Goal: Register for event/course

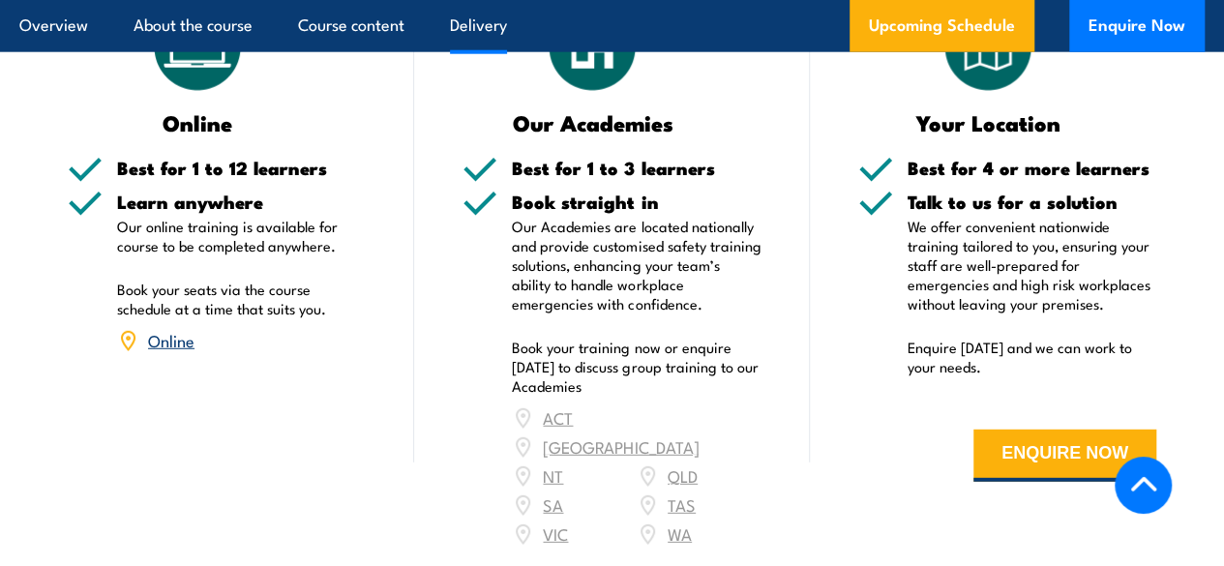
scroll to position [2516, 0]
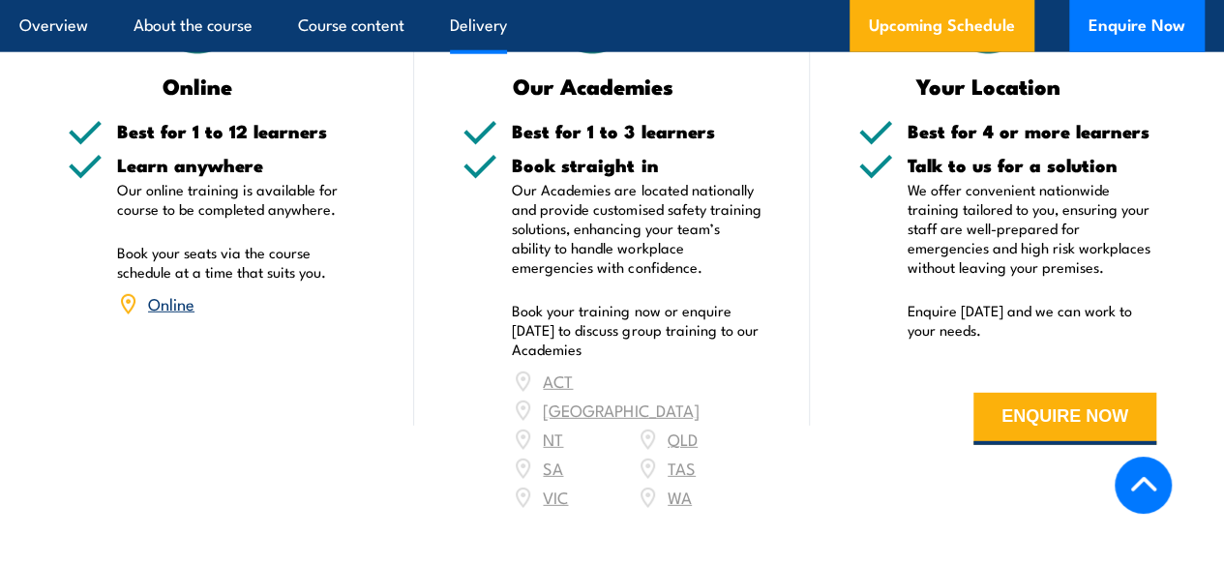
click at [544, 465] on div "ACT NSW NT QLD SA TAS VIC WA" at bounding box center [636, 439] width 249 height 145
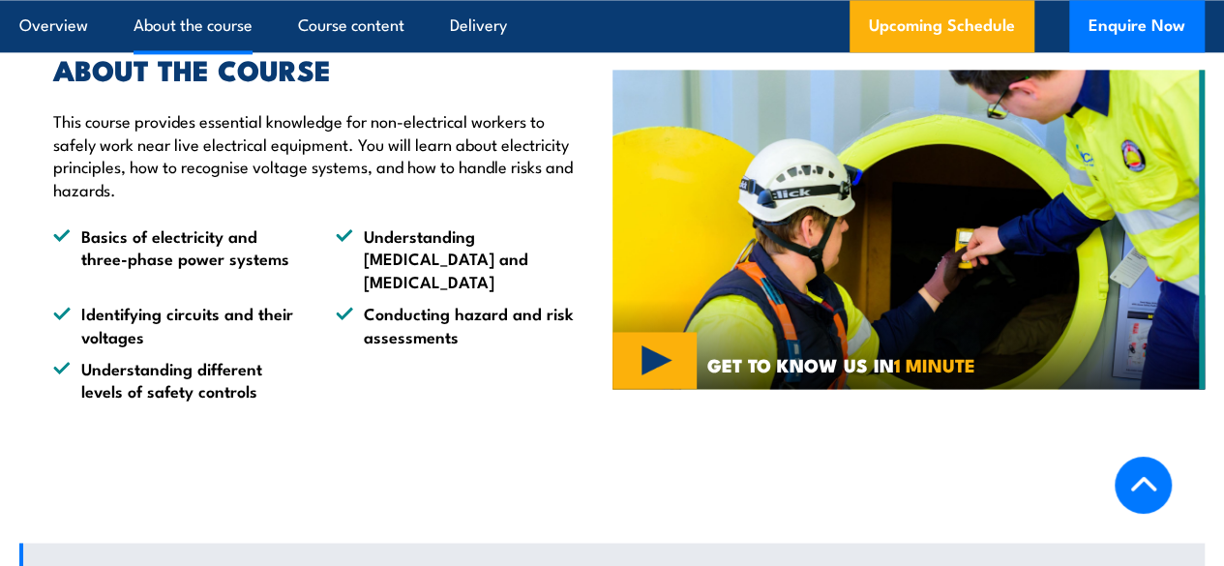
scroll to position [1258, 0]
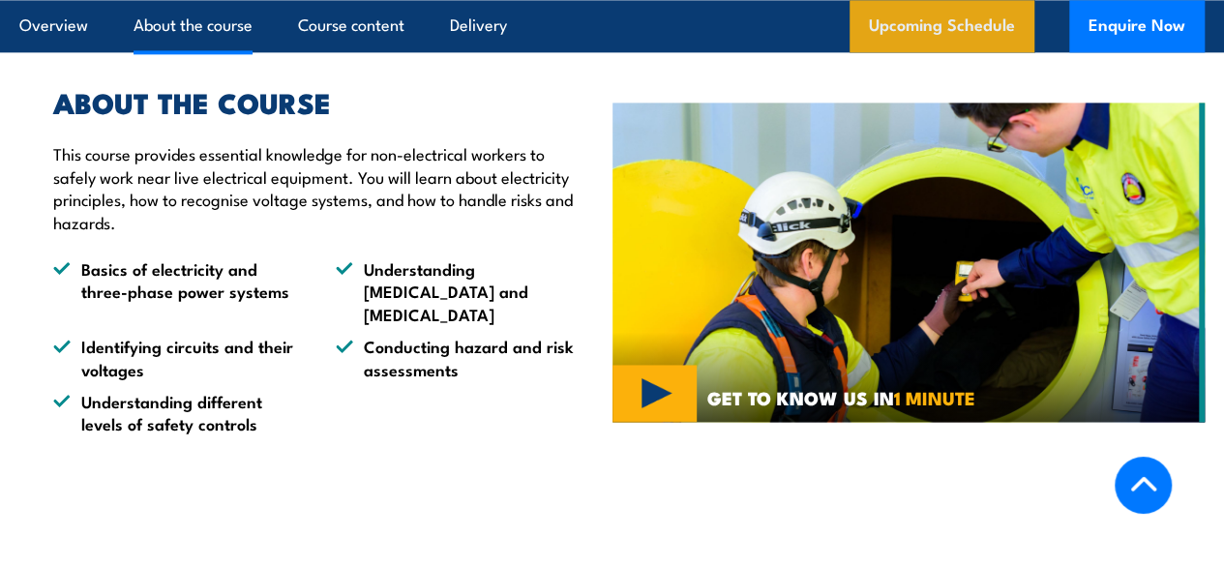
click at [912, 23] on link "Upcoming Schedule" at bounding box center [942, 26] width 185 height 52
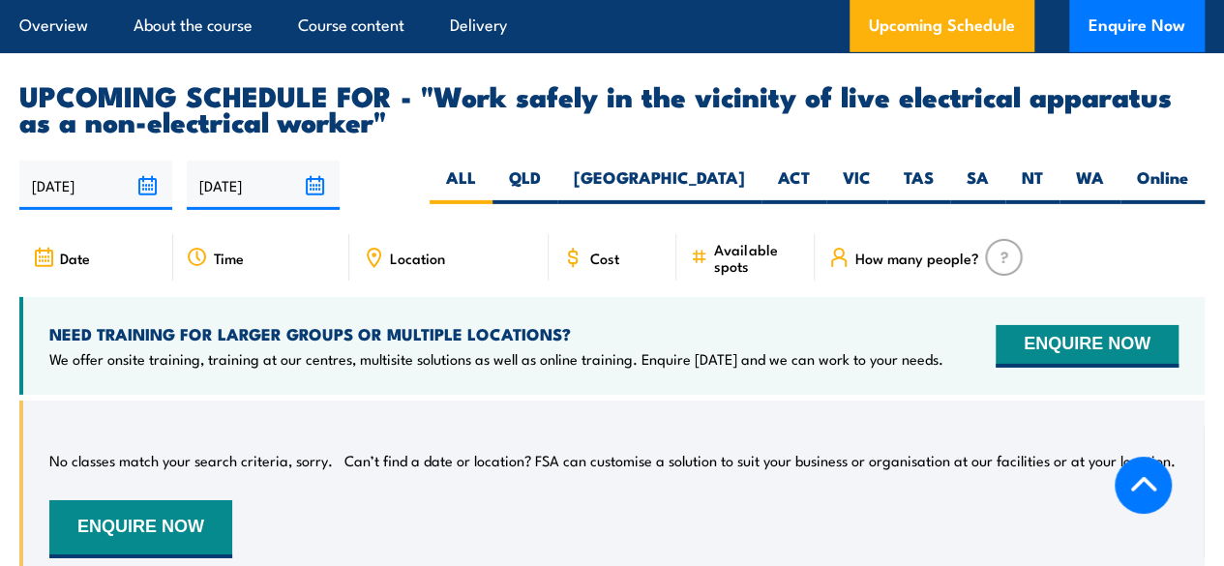
scroll to position [2937, 0]
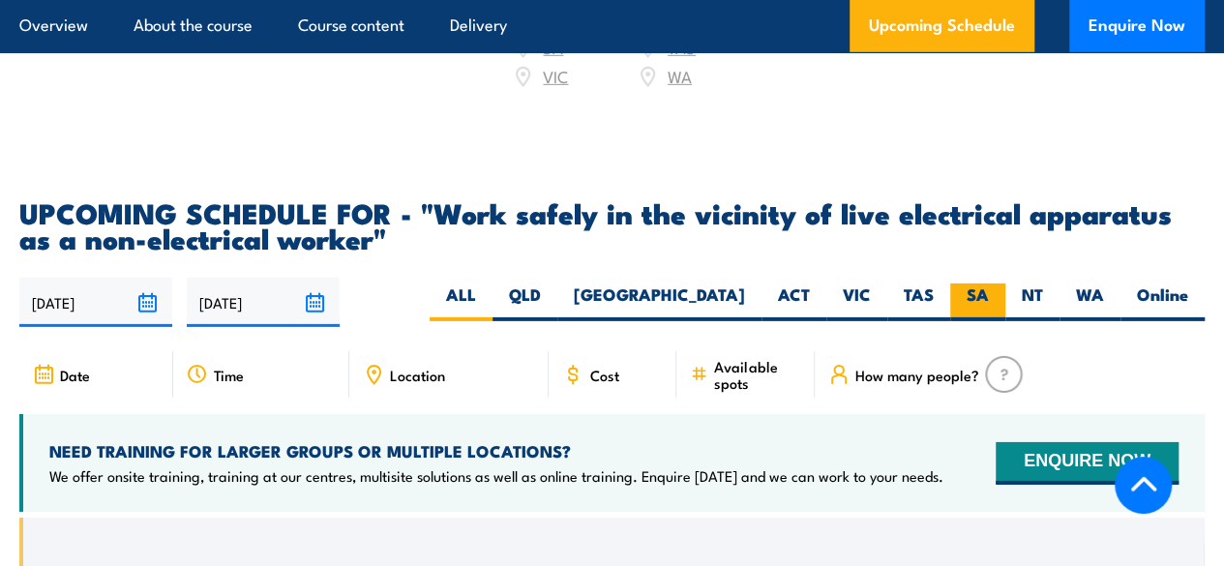
click at [977, 293] on label "SA" at bounding box center [977, 303] width 55 height 38
click at [989, 293] on input "SA" at bounding box center [995, 290] width 13 height 13
radio input "true"
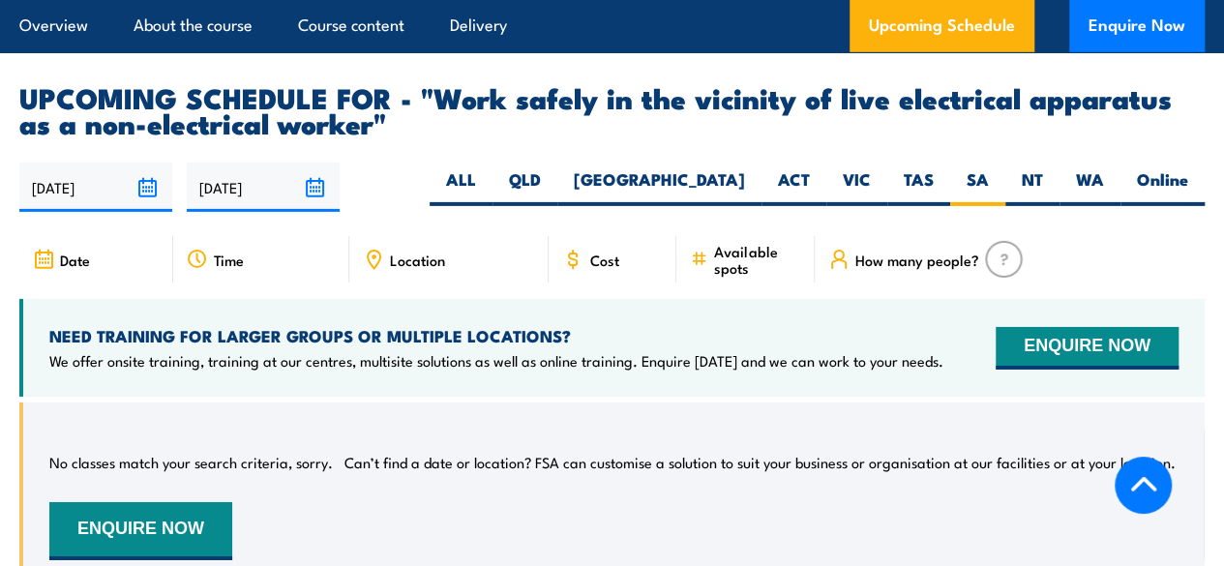
scroll to position [3034, 0]
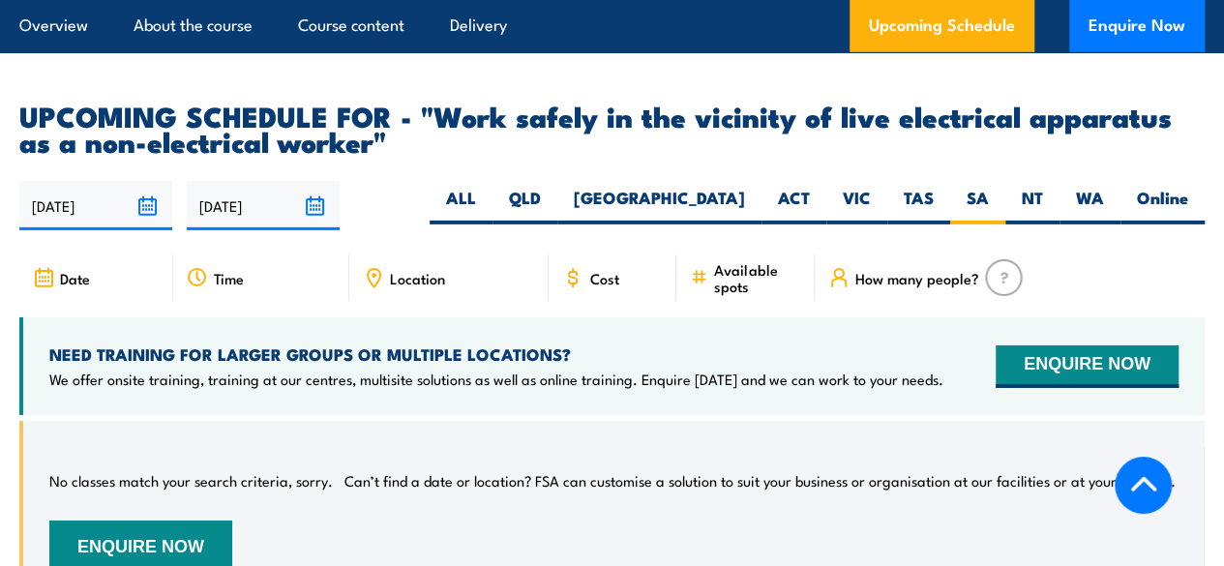
click at [60, 273] on span "Date" at bounding box center [75, 278] width 30 height 16
click at [320, 195] on input "24/02/2026" at bounding box center [263, 205] width 153 height 49
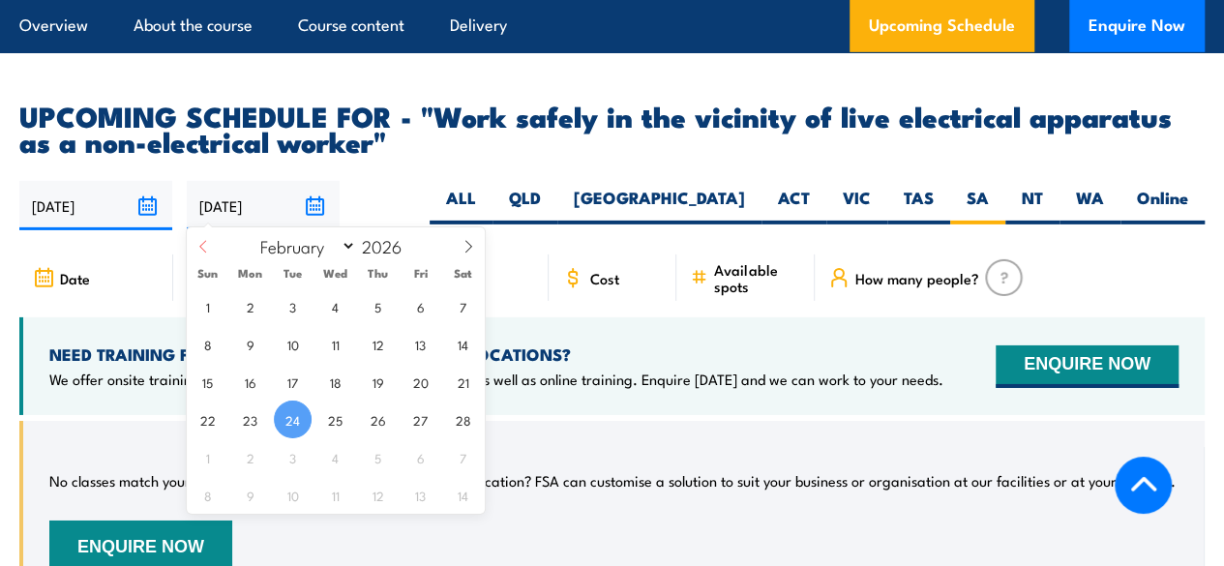
click at [204, 243] on icon at bounding box center [203, 247] width 14 height 14
click at [345, 246] on select "January February March April May June July August September October November De…" at bounding box center [304, 245] width 105 height 25
select select "8"
click at [252, 233] on select "January February March April May June July August September October November De…" at bounding box center [304, 245] width 105 height 25
drag, startPoint x: 329, startPoint y: 453, endPoint x: 350, endPoint y: 442, distance: 23.8
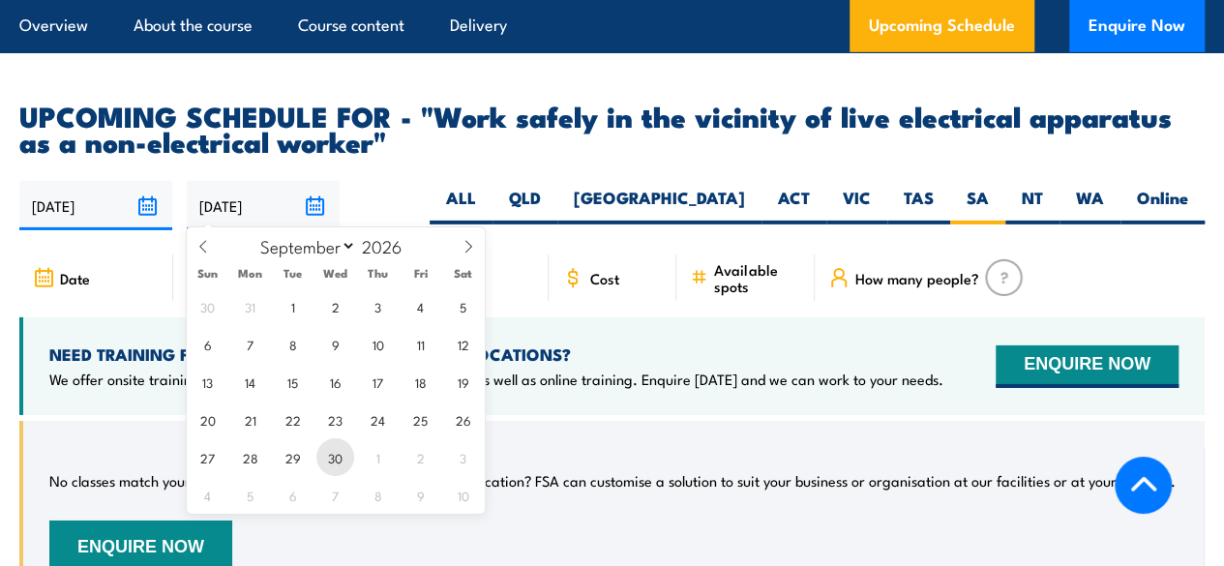
click at [329, 453] on span "30" at bounding box center [335, 457] width 38 height 38
type input "[DATE]"
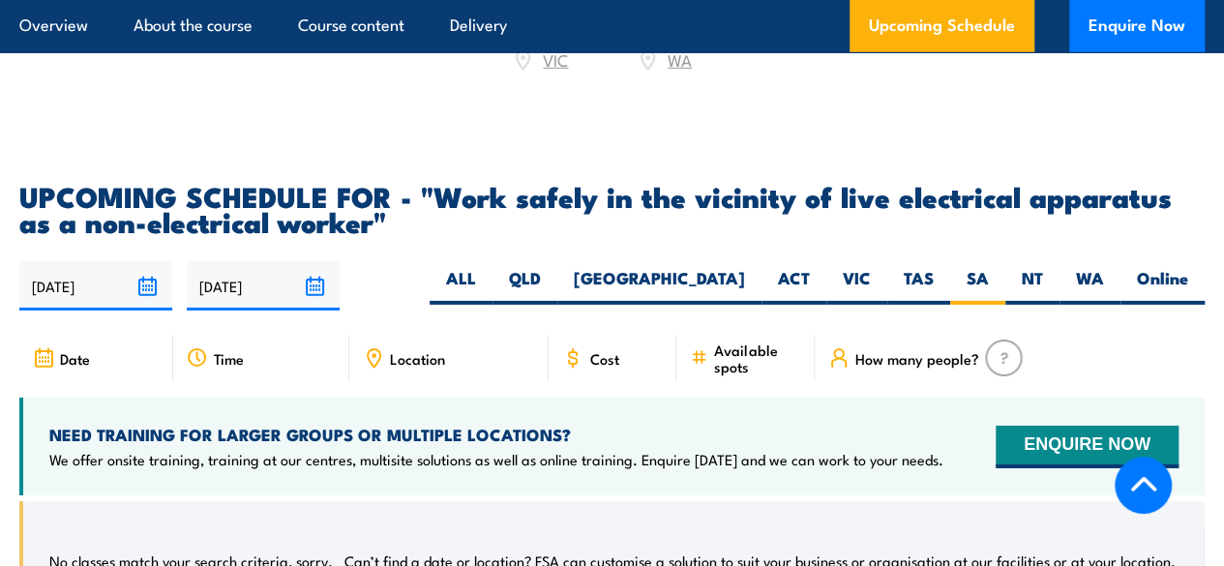
scroll to position [2937, 0]
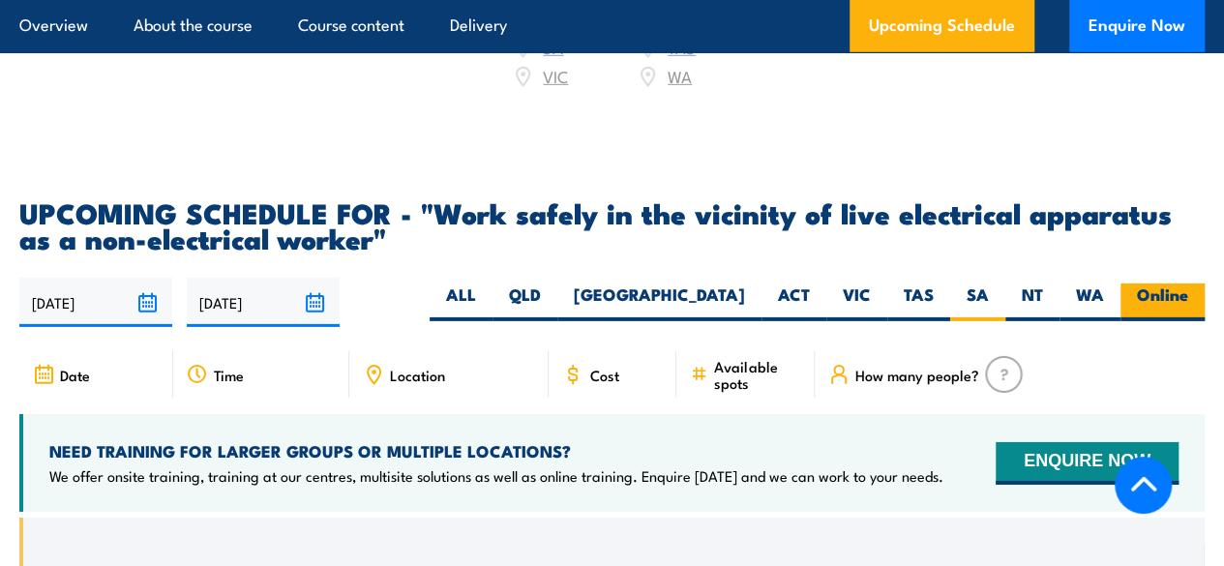
click at [1163, 286] on label "Online" at bounding box center [1163, 303] width 84 height 38
click at [1188, 286] on input "Online" at bounding box center [1194, 290] width 13 height 13
radio input "true"
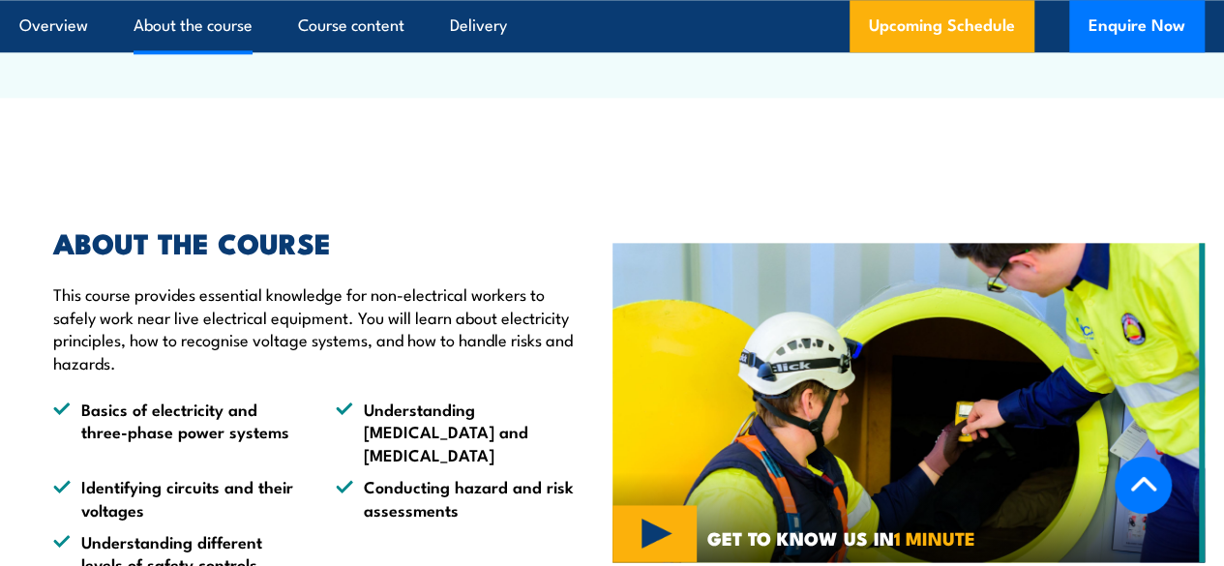
scroll to position [808, 0]
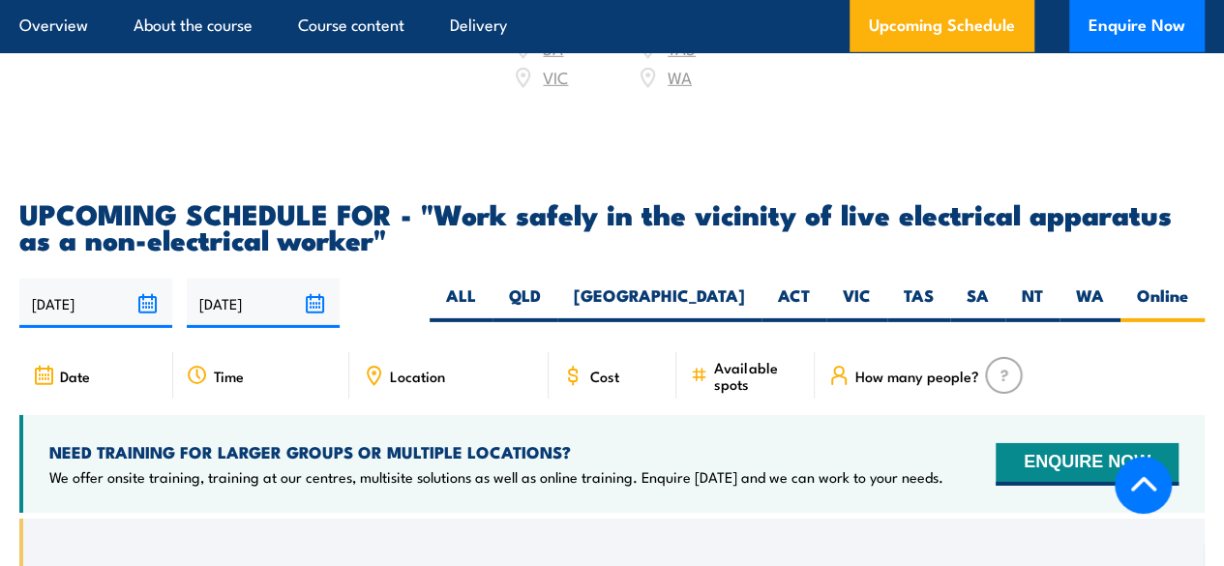
scroll to position [2937, 0]
